Goal: Task Accomplishment & Management: Use online tool/utility

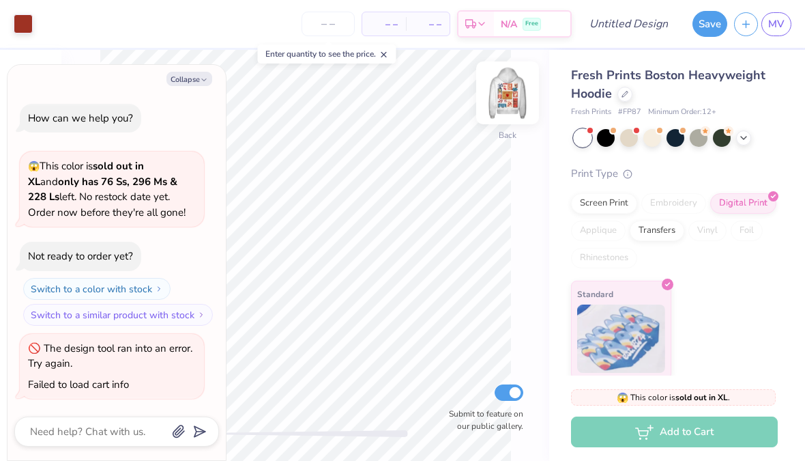
click at [508, 105] on img at bounding box center [507, 93] width 55 height 55
type textarea "x"
click at [89, 23] on div at bounding box center [94, 22] width 15 height 15
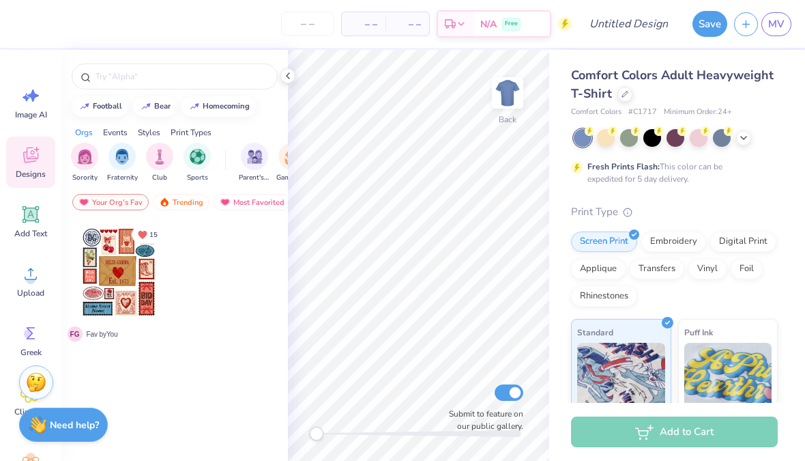
click at [128, 278] on div at bounding box center [118, 272] width 101 height 101
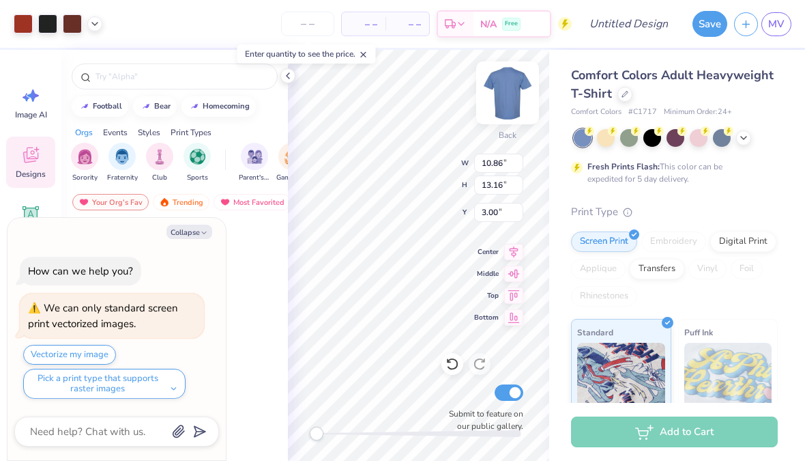
click at [507, 89] on img at bounding box center [507, 93] width 55 height 55
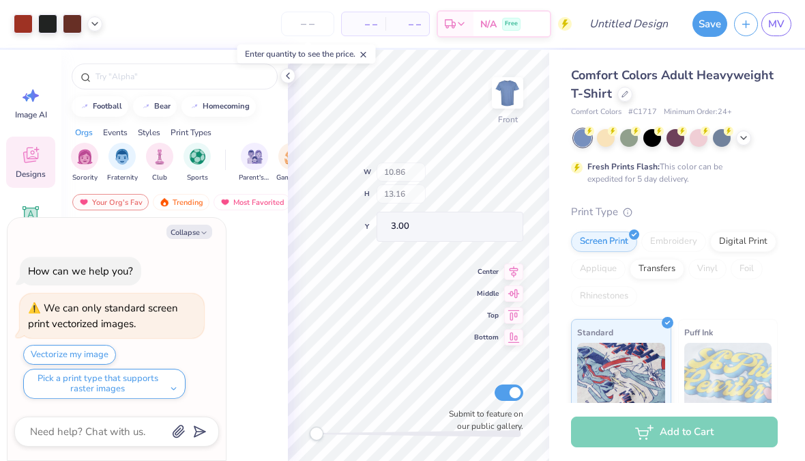
click at [507, 89] on img at bounding box center [507, 92] width 27 height 27
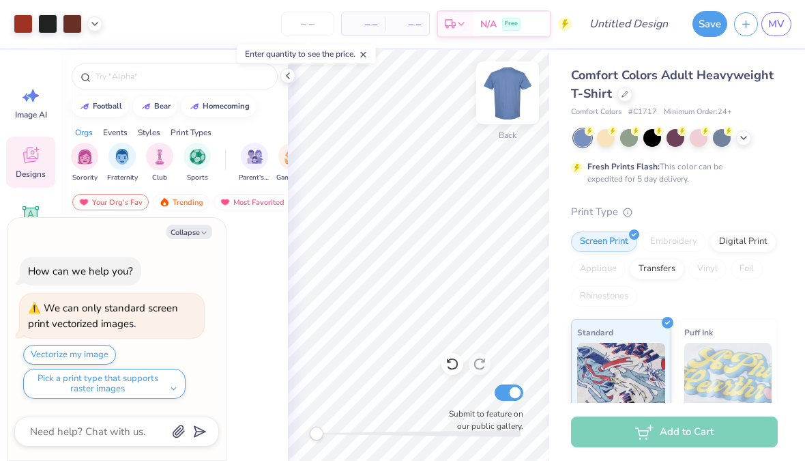
click at [513, 100] on img at bounding box center [507, 93] width 55 height 55
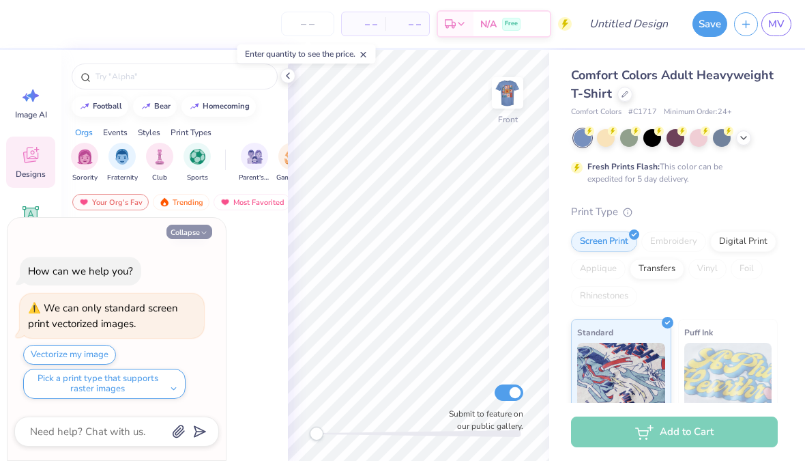
click at [187, 229] on button "Collapse" at bounding box center [189, 231] width 46 height 14
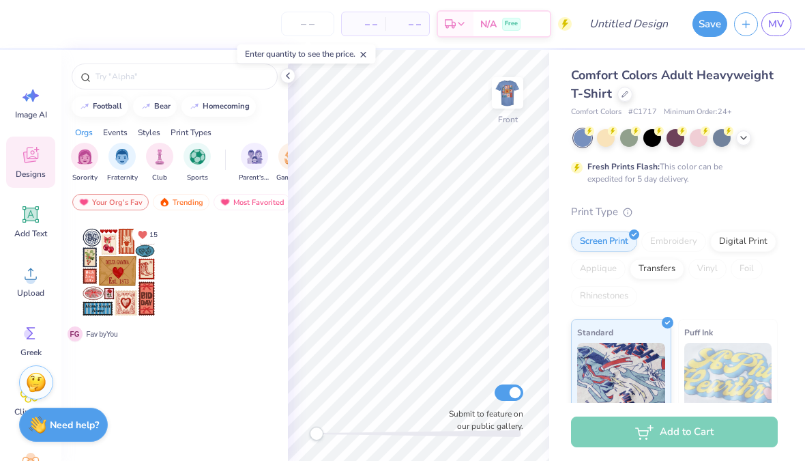
click at [120, 264] on div at bounding box center [118, 272] width 101 height 101
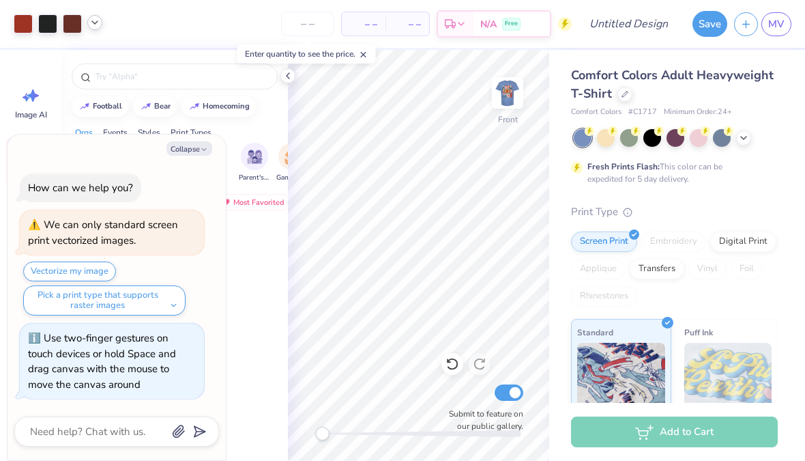
click at [92, 25] on icon at bounding box center [94, 22] width 11 height 11
click at [27, 29] on div at bounding box center [23, 22] width 19 height 19
type textarea "x"
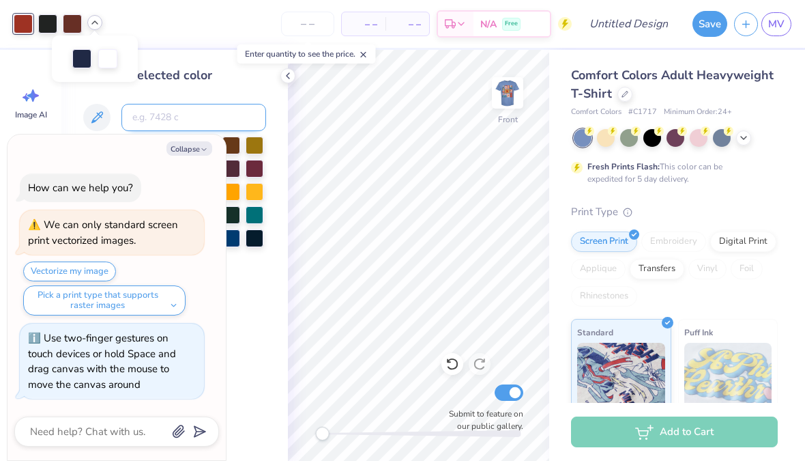
click at [168, 117] on input at bounding box center [193, 117] width 145 height 27
type input "8d191b"
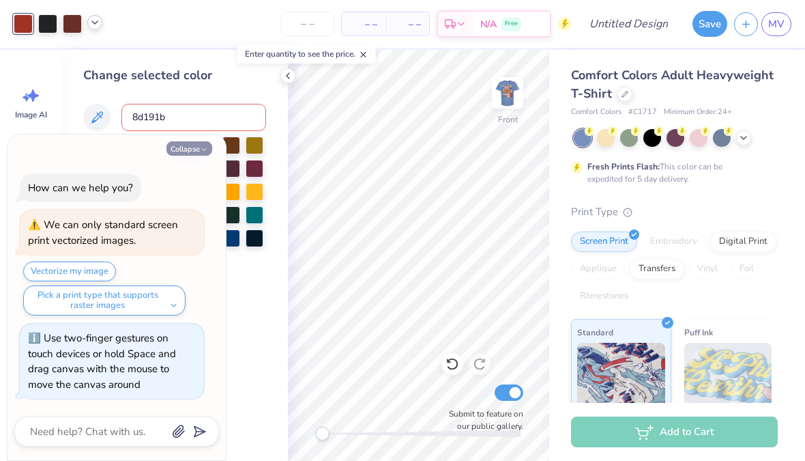
click at [190, 151] on button "Collapse" at bounding box center [189, 148] width 46 height 14
type textarea "x"
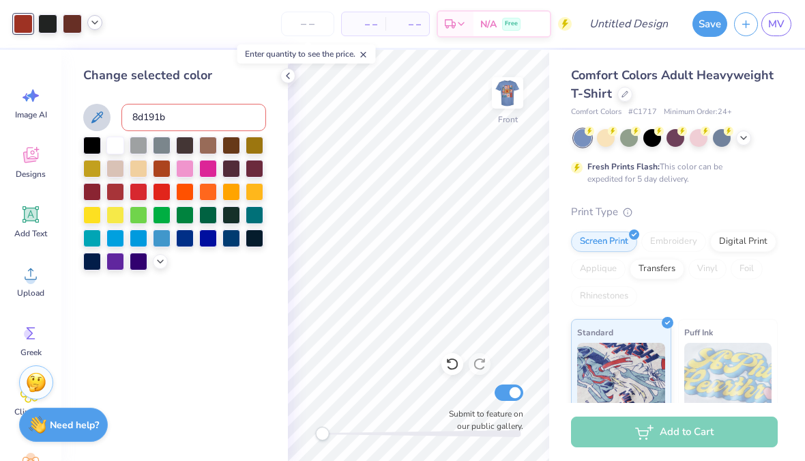
click at [100, 123] on icon at bounding box center [97, 117] width 16 height 16
click at [96, 119] on icon at bounding box center [97, 117] width 16 height 16
click at [190, 117] on input "8d191b" at bounding box center [193, 117] width 145 height 27
click at [132, 120] on input "8d191b" at bounding box center [193, 117] width 145 height 27
type input "#8d191b"
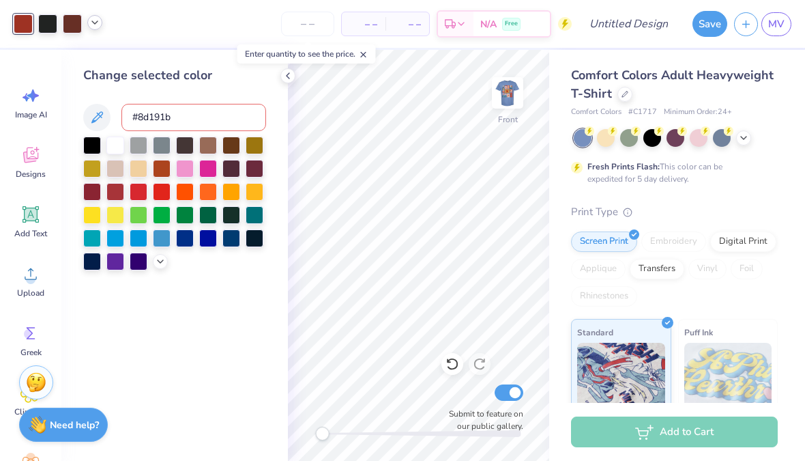
click at [181, 121] on input "#8d191b" at bounding box center [193, 117] width 145 height 27
click at [166, 263] on div at bounding box center [160, 259] width 15 height 15
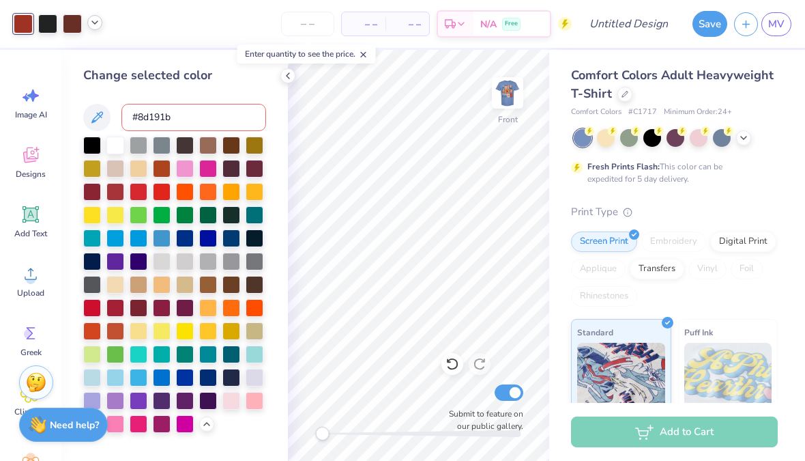
click at [93, 19] on icon at bounding box center [94, 22] width 11 height 11
click at [96, 23] on icon at bounding box center [94, 22] width 11 height 11
click at [90, 199] on div at bounding box center [92, 190] width 18 height 18
click at [89, 197] on div at bounding box center [92, 190] width 18 height 18
click at [154, 128] on input at bounding box center [193, 117] width 145 height 27
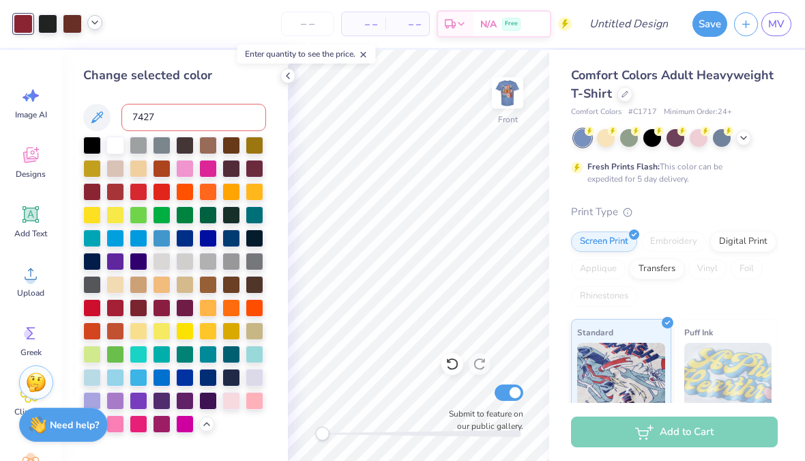
type input "7427"
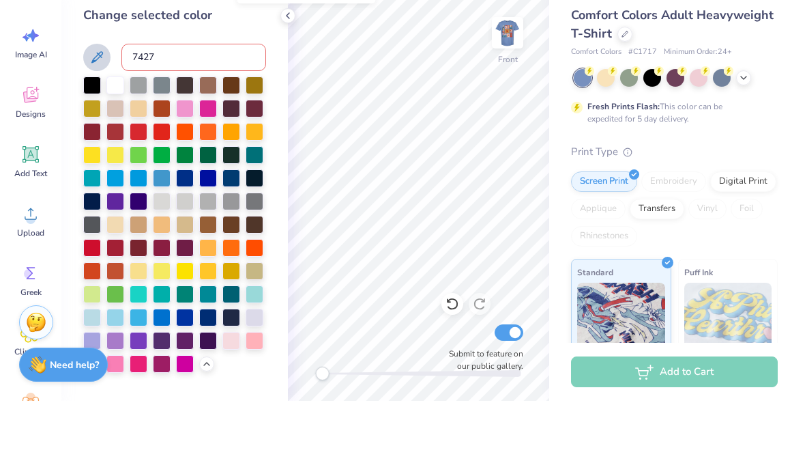
click at [99, 109] on icon at bounding box center [97, 117] width 16 height 16
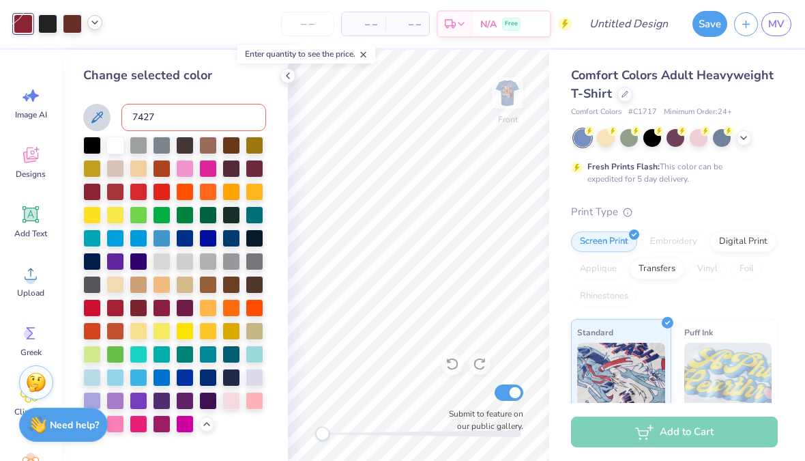
click at [106, 117] on button at bounding box center [96, 117] width 27 height 27
click at [117, 196] on div at bounding box center [115, 190] width 18 height 18
click at [115, 196] on div at bounding box center [115, 190] width 18 height 18
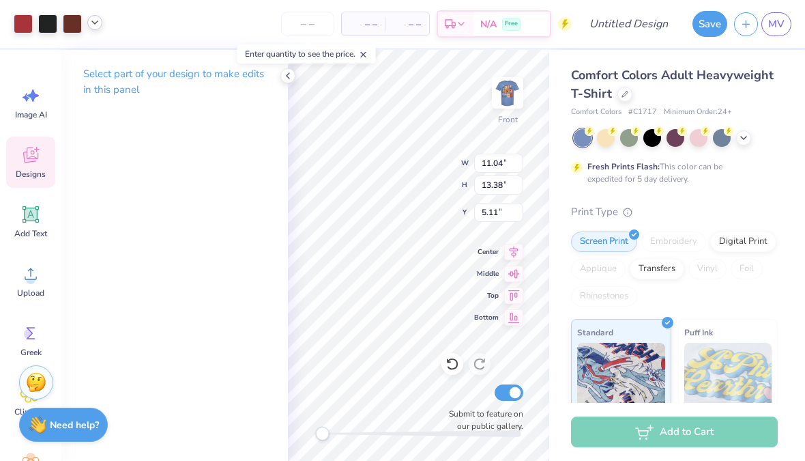
click at [132, 74] on p "Select part of your design to make edits in this panel" at bounding box center [174, 81] width 183 height 31
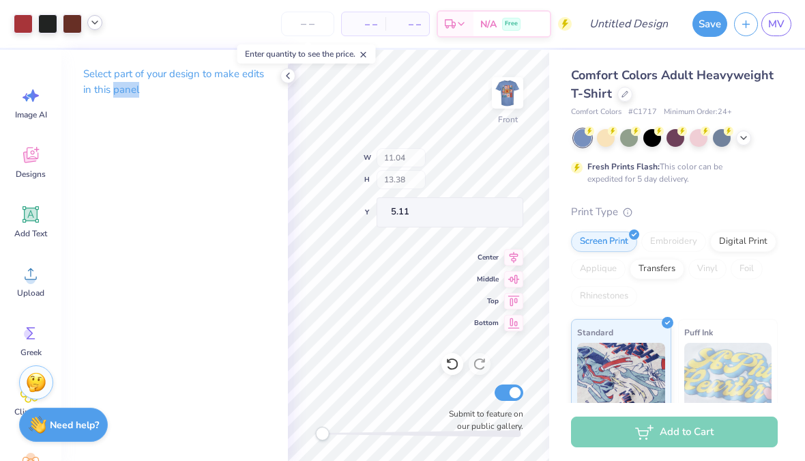
type input "1.20"
type input "1.14"
type input "5.94"
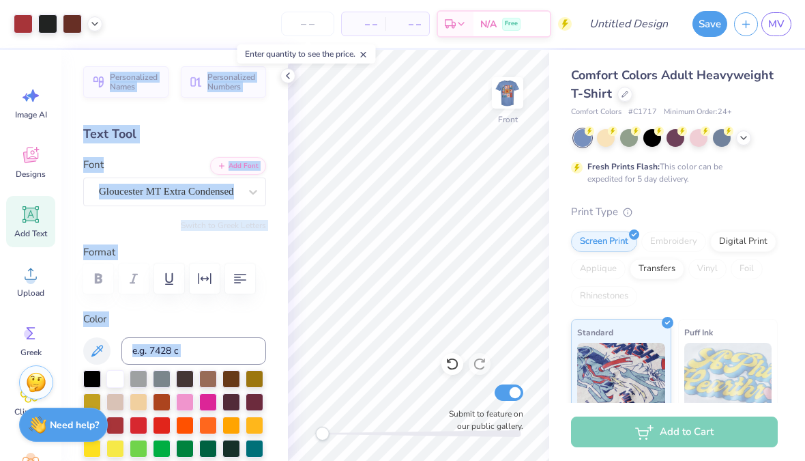
click at [185, 235] on div "Personalized Names Personalized Numbers Text Tool Add Font Font Gloucester MT E…" at bounding box center [174, 255] width 227 height 411
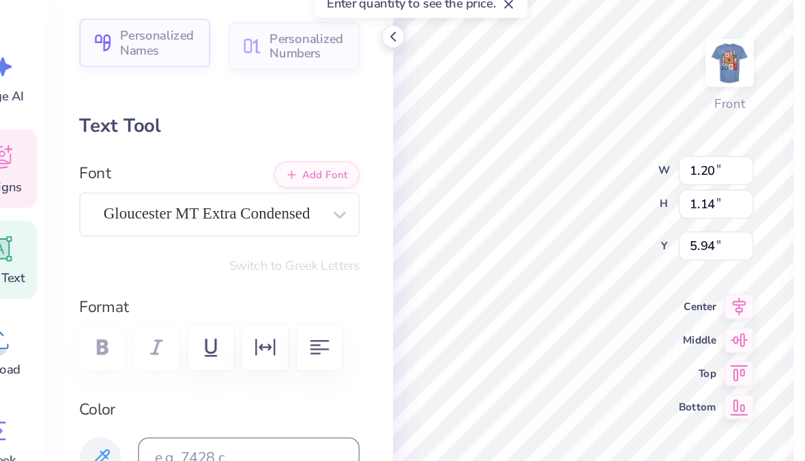
click at [110, 70] on span "Personalized Names" at bounding box center [135, 79] width 50 height 19
type input "12.43"
type input "2.00"
type input "12.75"
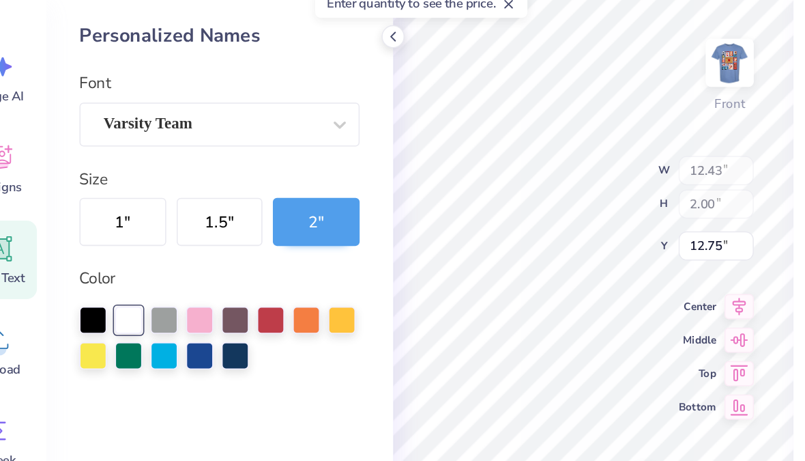
click at [282, 70] on icon at bounding box center [287, 75] width 11 height 11
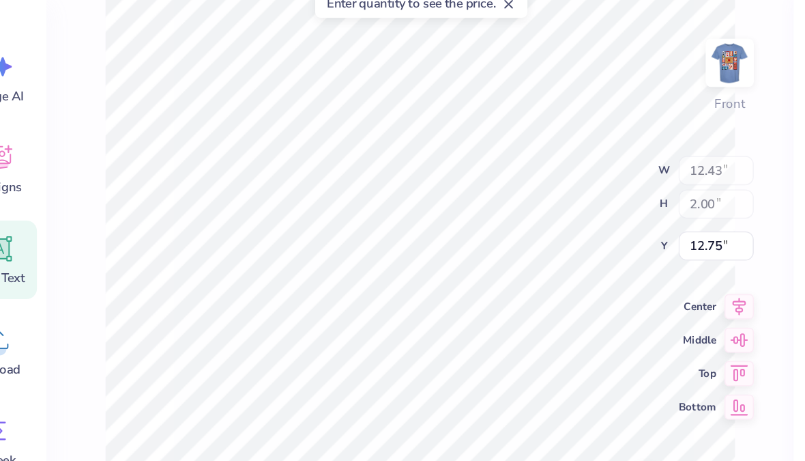
type input "3.88"
type input "0.52"
type input "16.77"
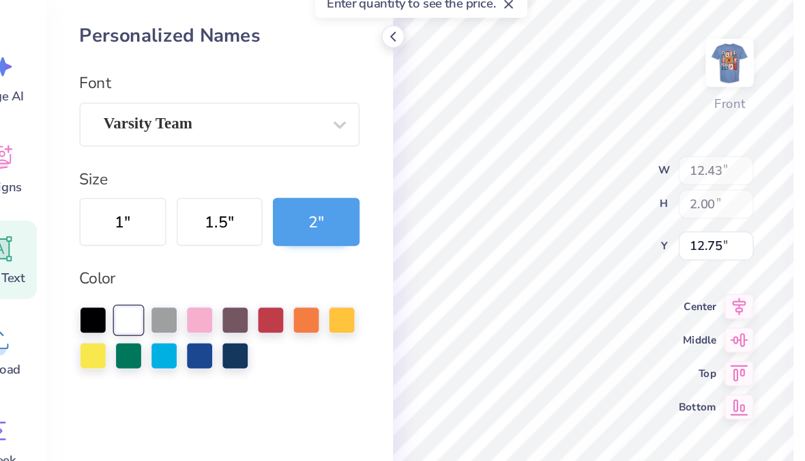
click at [287, 73] on polyline at bounding box center [288, 75] width 3 height 5
